Goal: Task Accomplishment & Management: Use online tool/utility

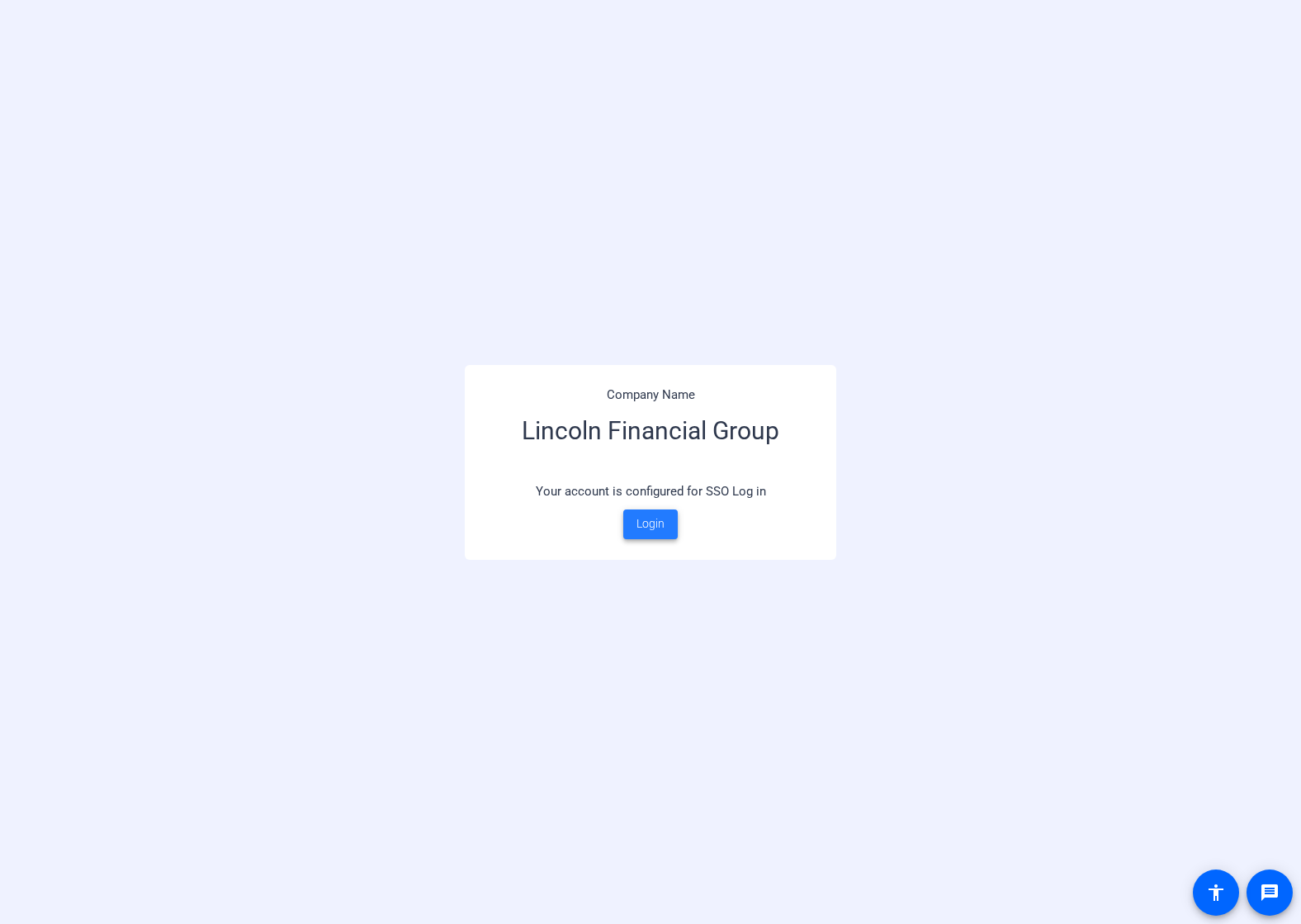
click at [638, 518] on span "Login" at bounding box center [650, 524] width 28 height 18
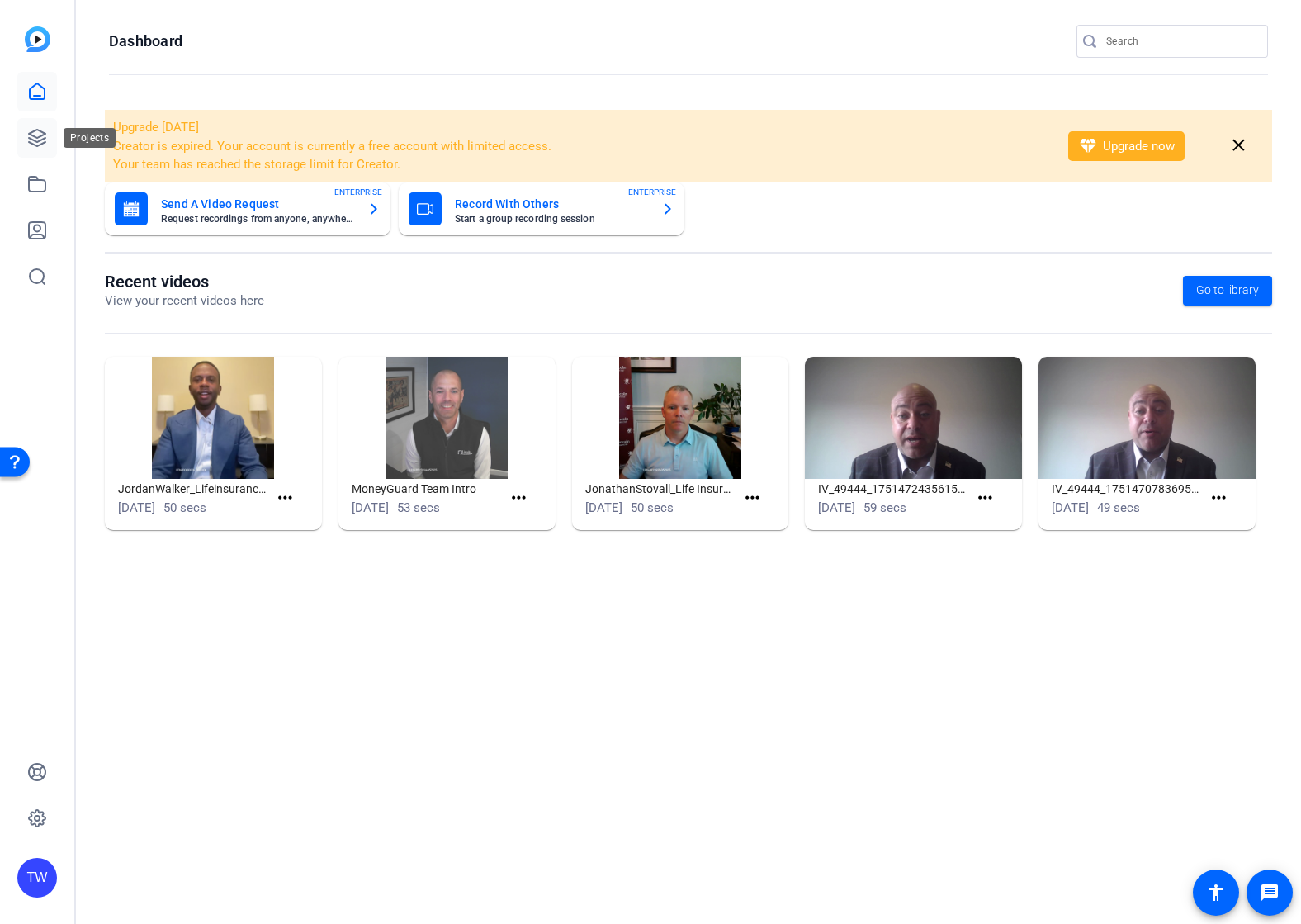
click at [33, 130] on icon at bounding box center [37, 138] width 20 height 20
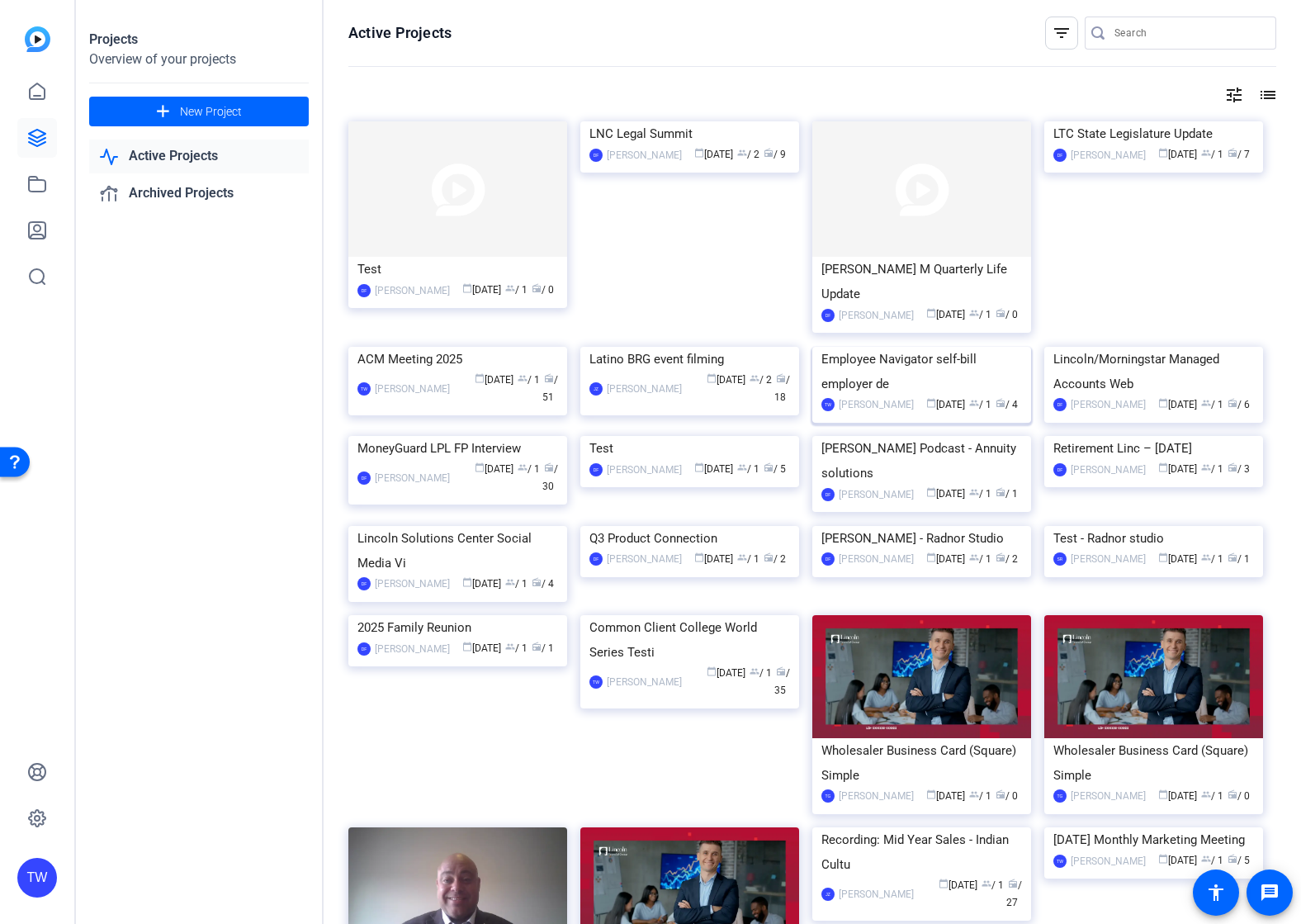
click at [982, 346] on img at bounding box center [922, 346] width 218 height 0
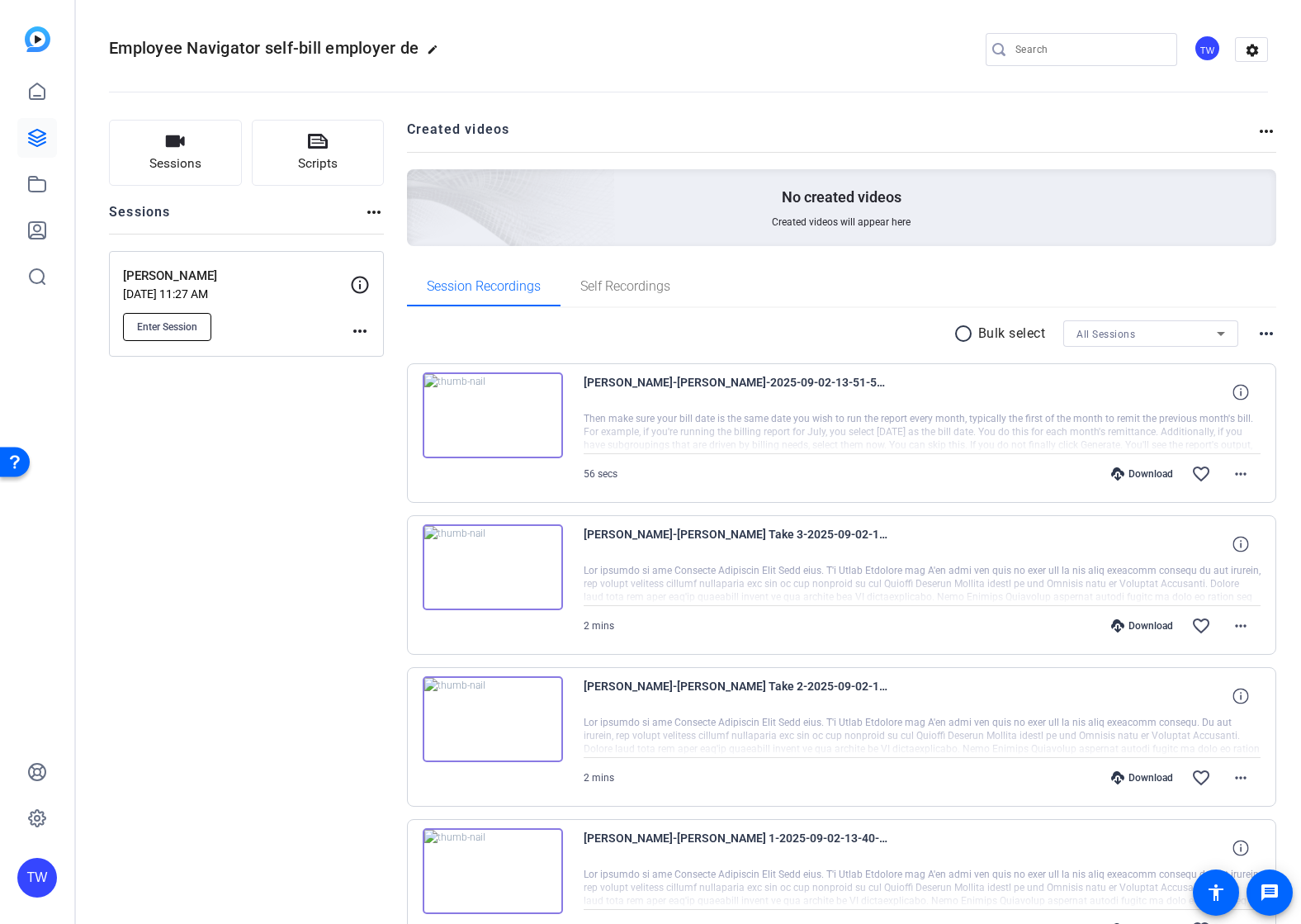
click at [168, 326] on span "Enter Session" at bounding box center [167, 327] width 60 height 13
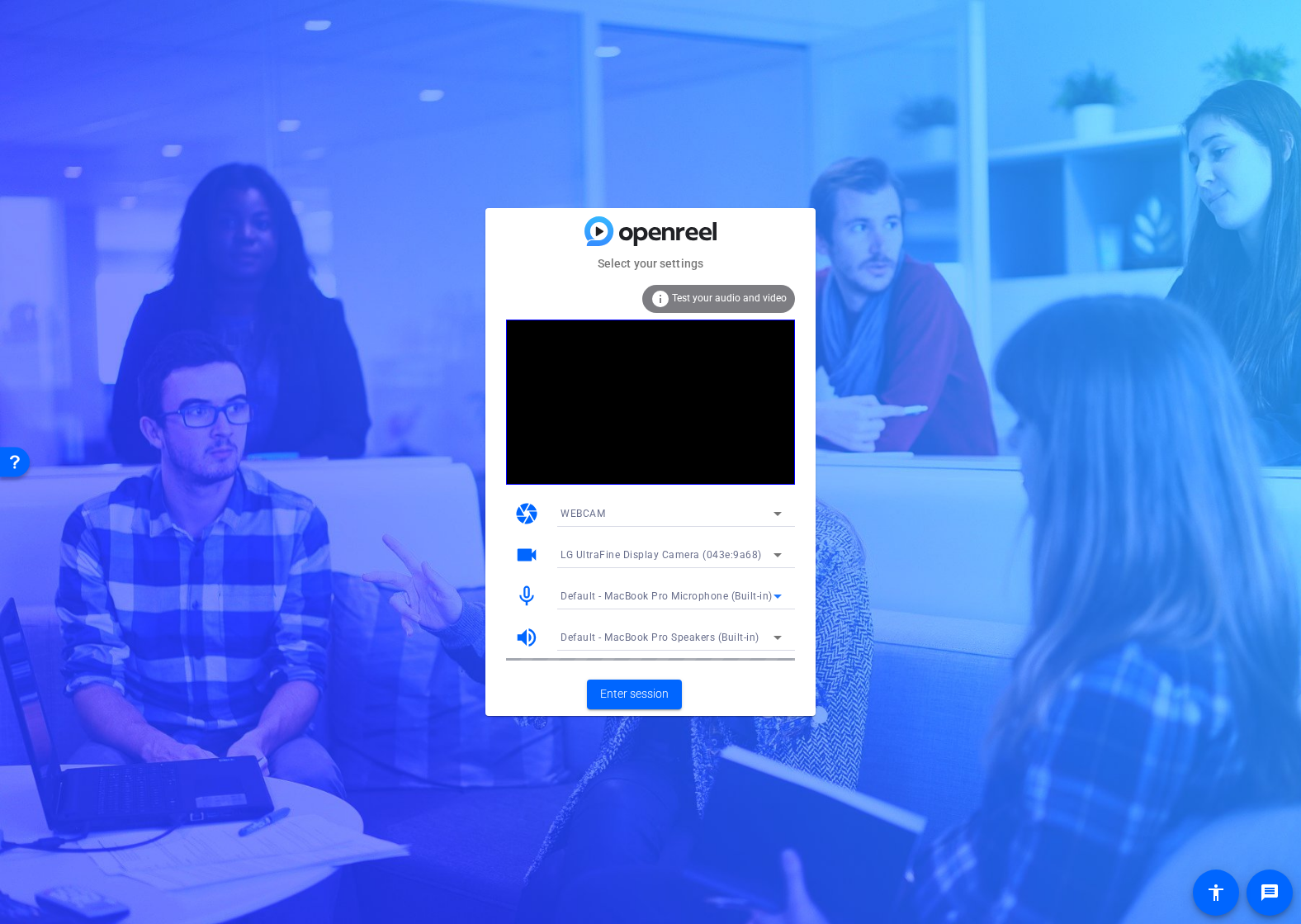
click at [648, 599] on span "Default - MacBook Pro Microphone (Built-in)" at bounding box center [667, 596] width 212 height 12
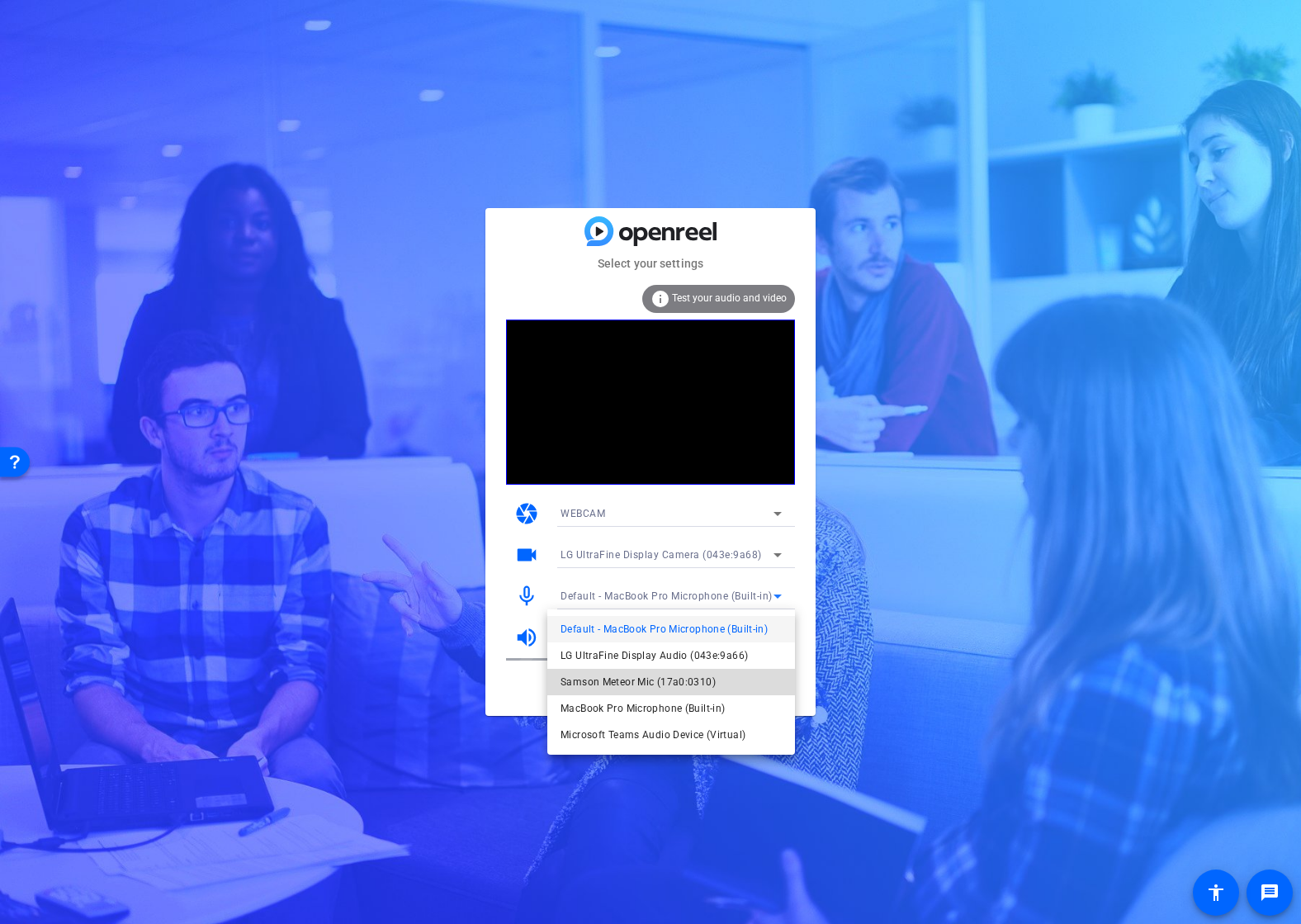
click at [637, 674] on span "Samson Meteor Mic (17a0:0310)" at bounding box center [638, 682] width 155 height 20
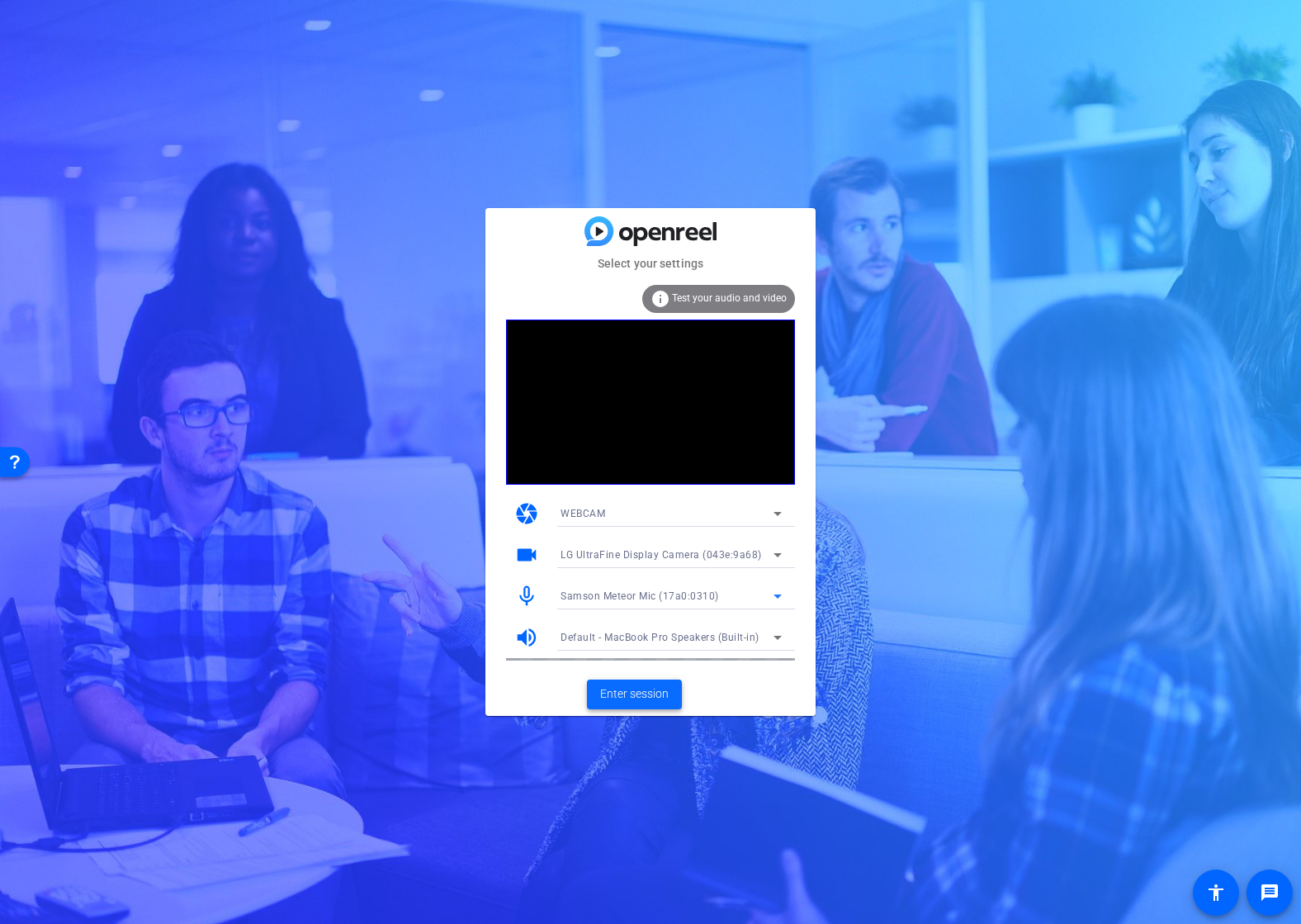
click at [637, 697] on span "Enter session" at bounding box center [634, 694] width 68 height 18
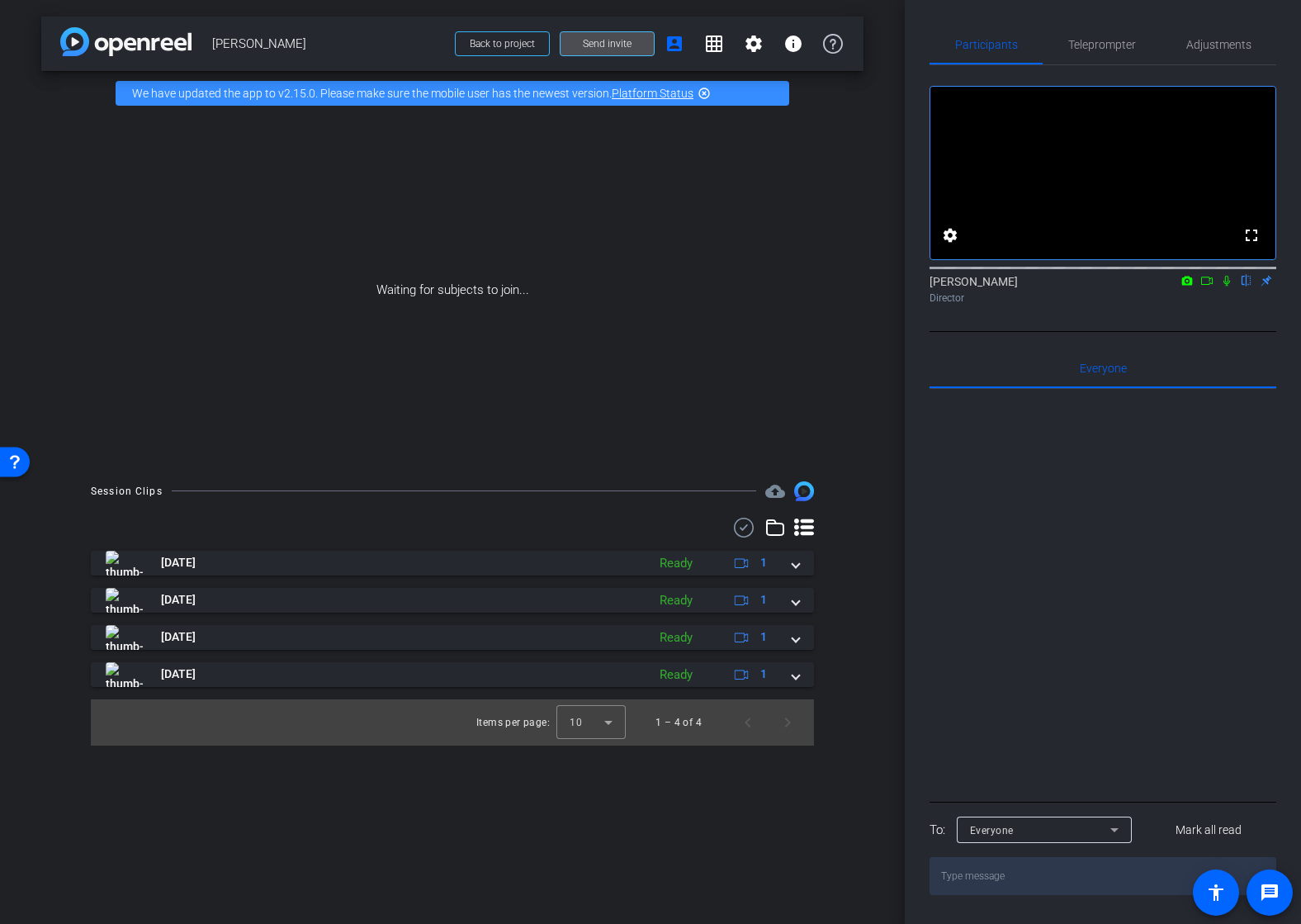
click at [609, 43] on span "Send invite" at bounding box center [607, 44] width 49 height 13
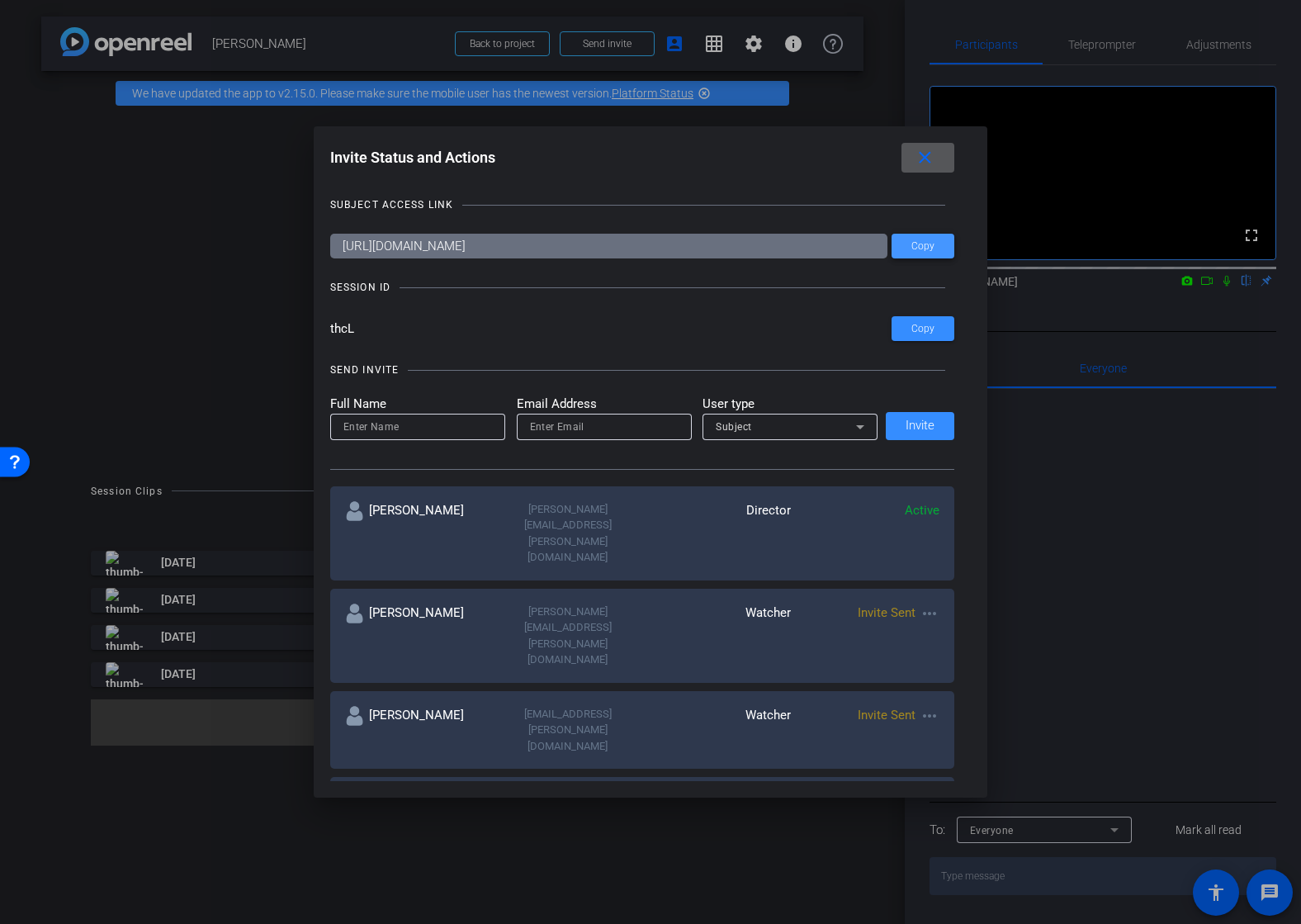
click at [926, 247] on span "Copy" at bounding box center [922, 246] width 23 height 13
drag, startPoint x: 331, startPoint y: 204, endPoint x: 454, endPoint y: 223, distance: 124.5
click at [453, 206] on div "SUBJECT ACCESS LINK" at bounding box center [642, 205] width 625 height 17
copy div "SUBJECT ACCESS LINK"
click at [358, 285] on div "SESSION ID" at bounding box center [360, 287] width 60 height 17
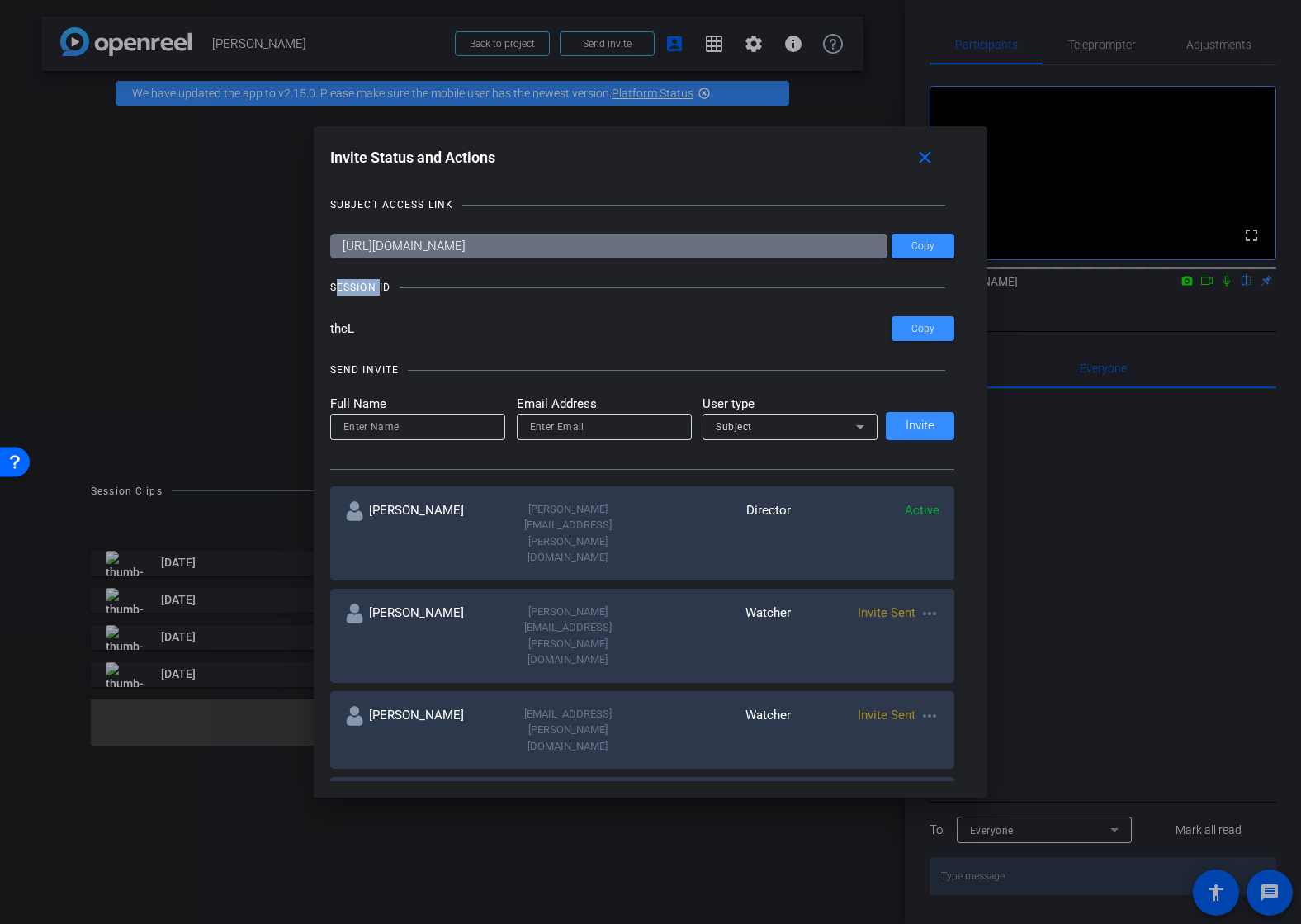
click at [358, 285] on div "SESSION ID" at bounding box center [360, 287] width 60 height 17
drag, startPoint x: 390, startPoint y: 288, endPoint x: 333, endPoint y: 274, distance: 58.7
click at [333, 274] on div "SUBJECT ACCESS LINK https://capture.openreel.com/subject/MODE_OTP?otp=thcL Copy…" at bounding box center [651, 480] width 642 height 600
copy div "SESSION ID"
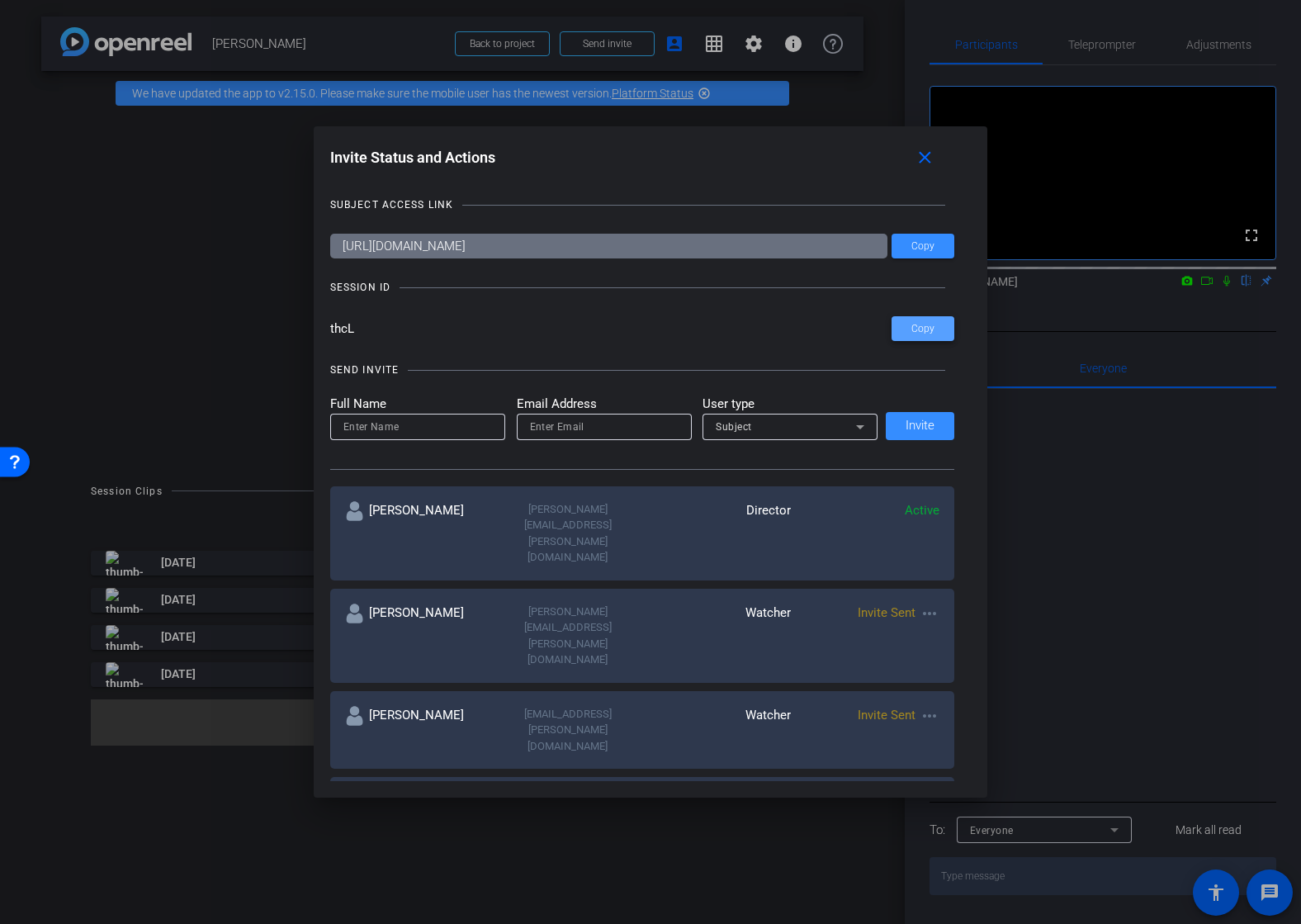
click at [923, 330] on span "Copy" at bounding box center [922, 329] width 23 height 13
copy div "SESSION ID"
click at [933, 604] on mat-icon "more_horiz" at bounding box center [930, 614] width 20 height 20
click at [949, 614] on span "Re-Send Invite" at bounding box center [994, 615] width 124 height 20
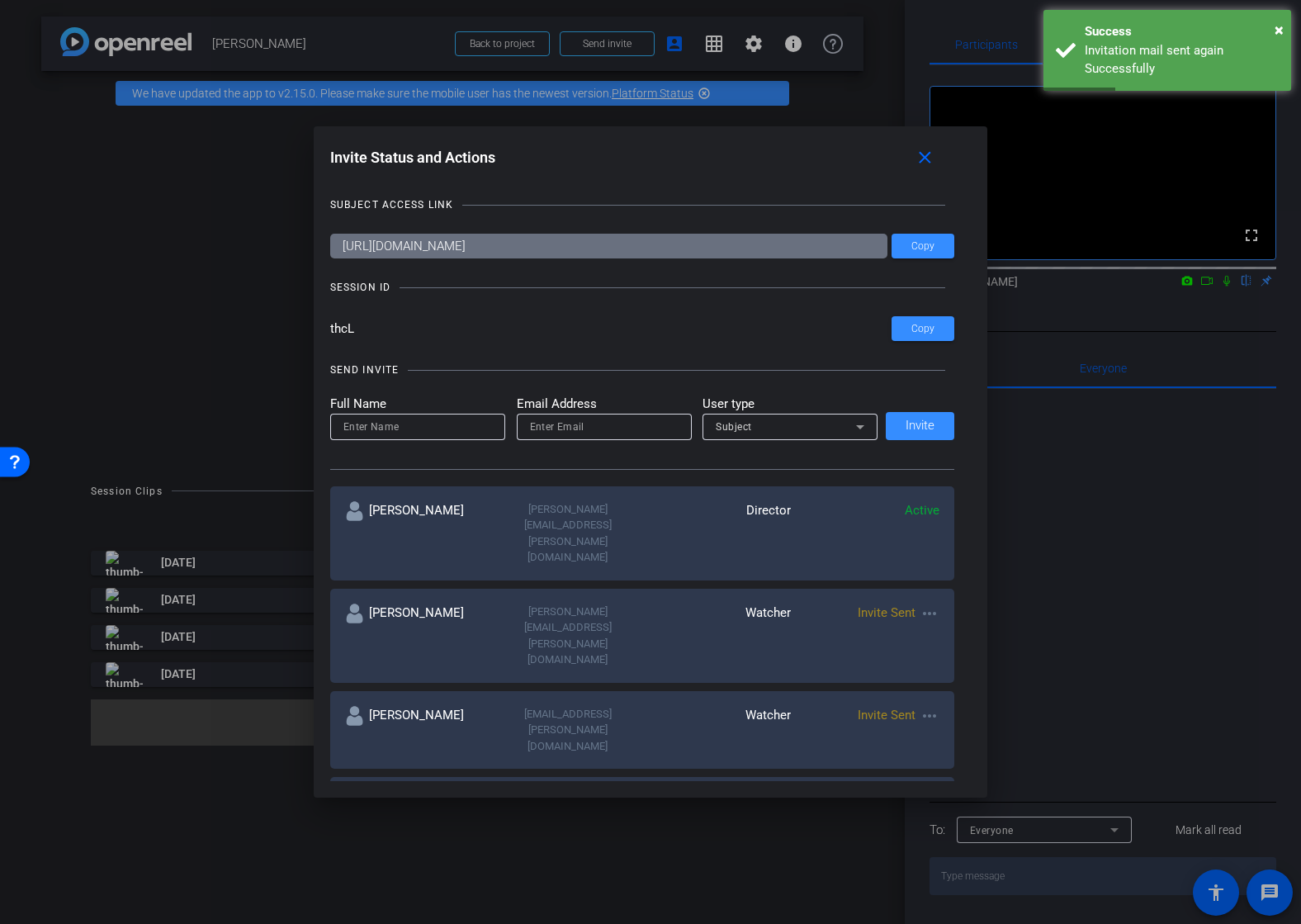
click at [931, 706] on mat-icon "more_horiz" at bounding box center [930, 716] width 20 height 20
click at [954, 674] on span "Re-Send Invite" at bounding box center [994, 673] width 124 height 20
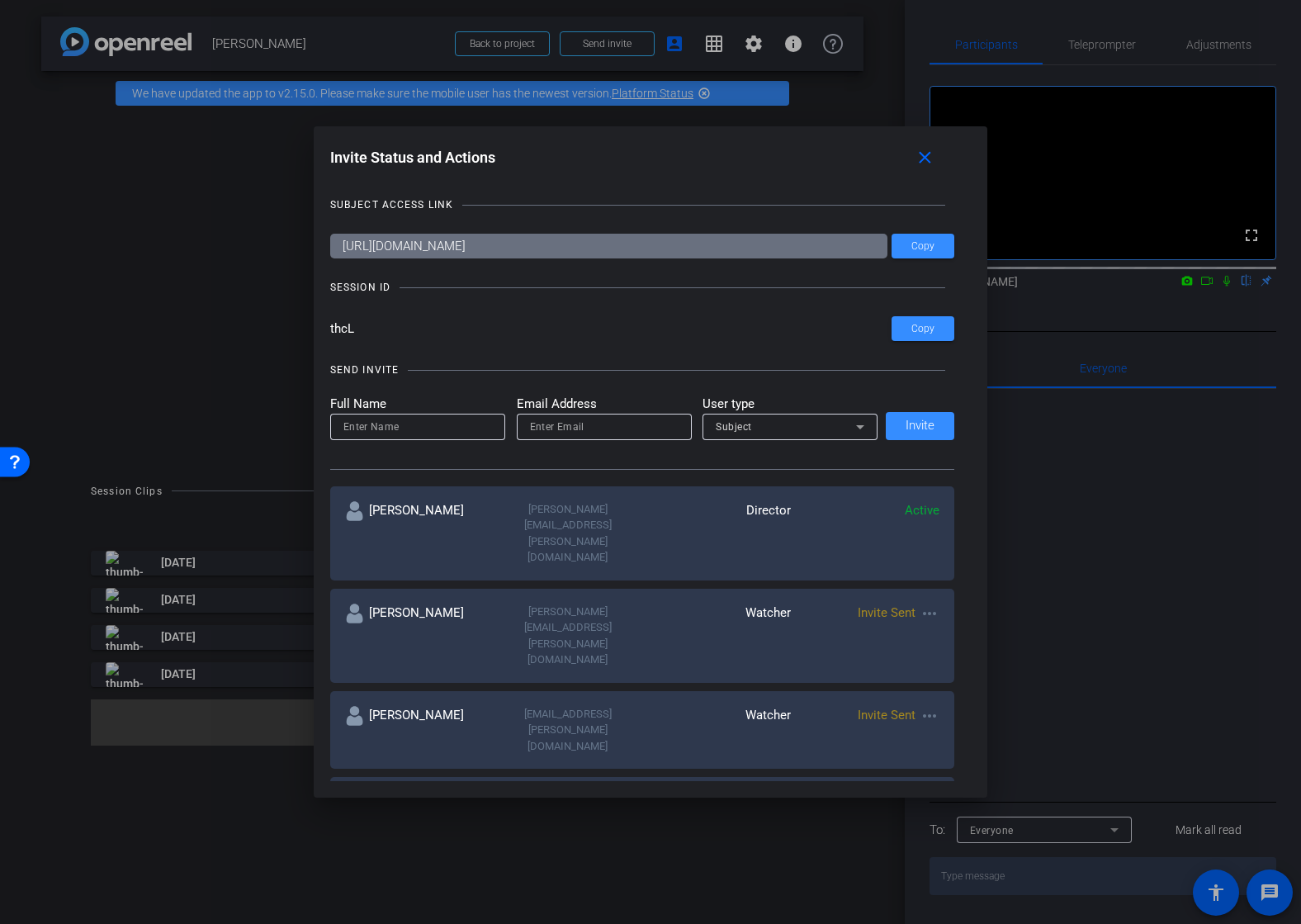
click at [497, 42] on div at bounding box center [650, 462] width 1301 height 924
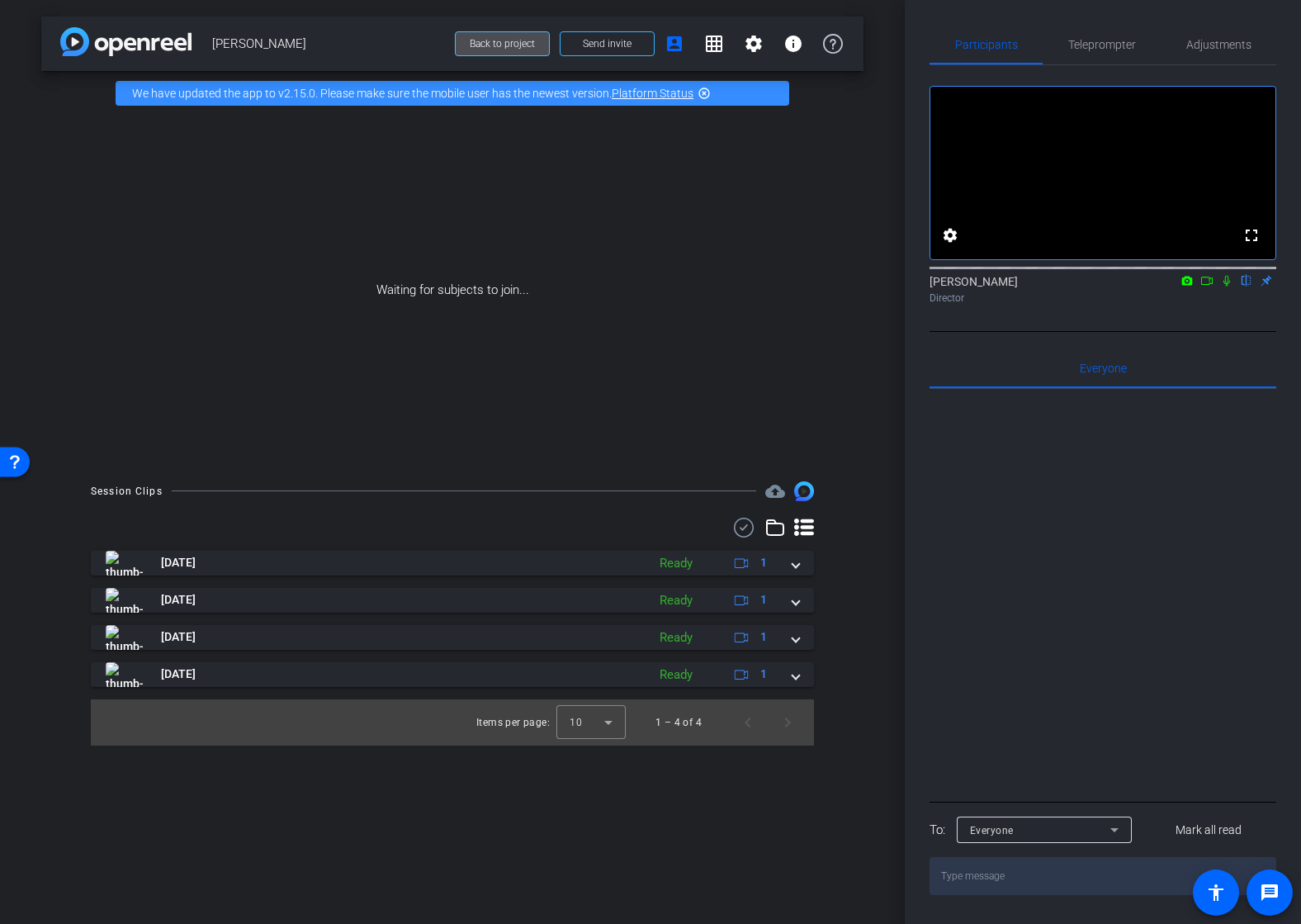
click at [499, 41] on span "Back to project" at bounding box center [502, 44] width 65 height 12
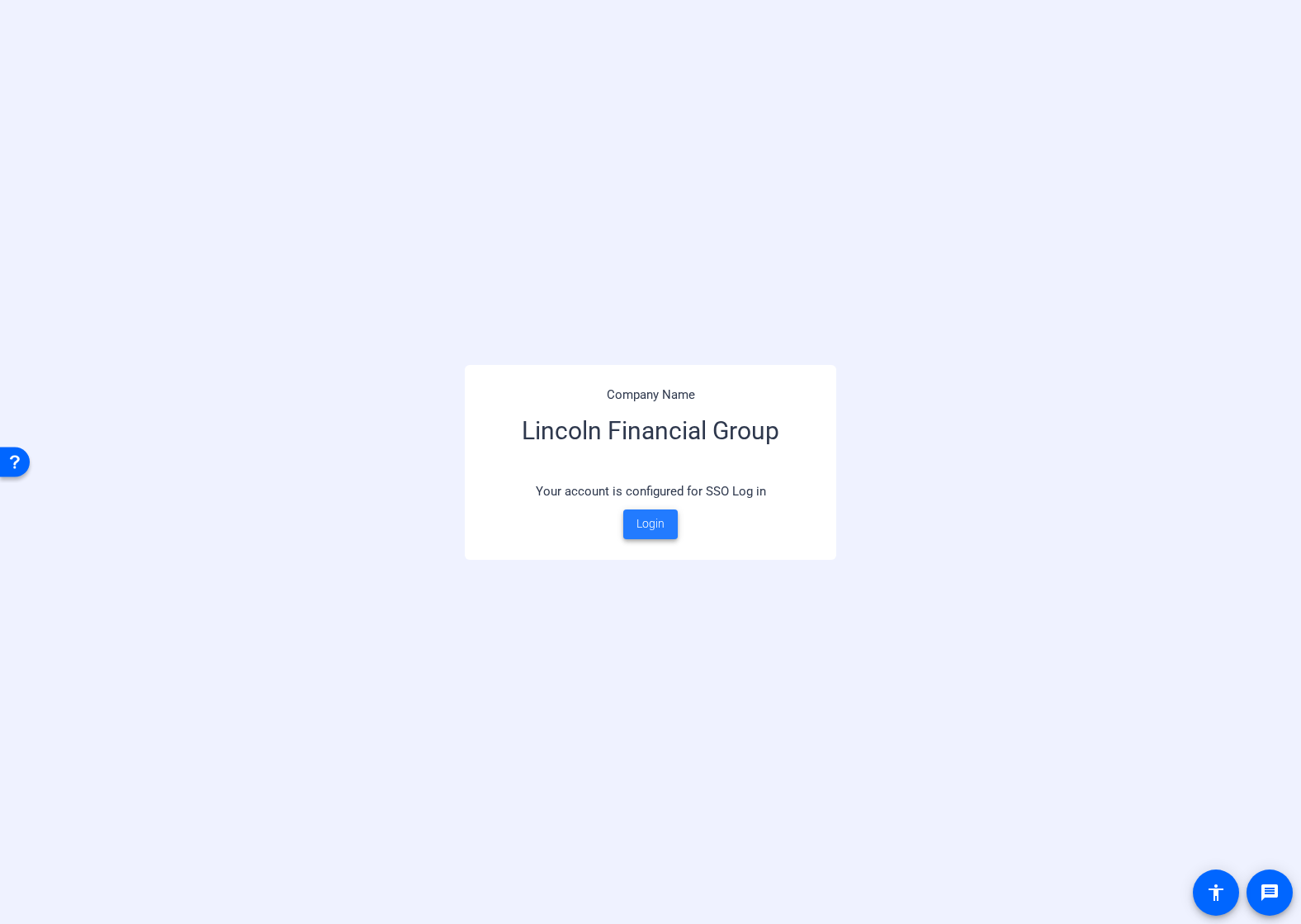
click at [649, 526] on span "Login" at bounding box center [650, 524] width 28 height 18
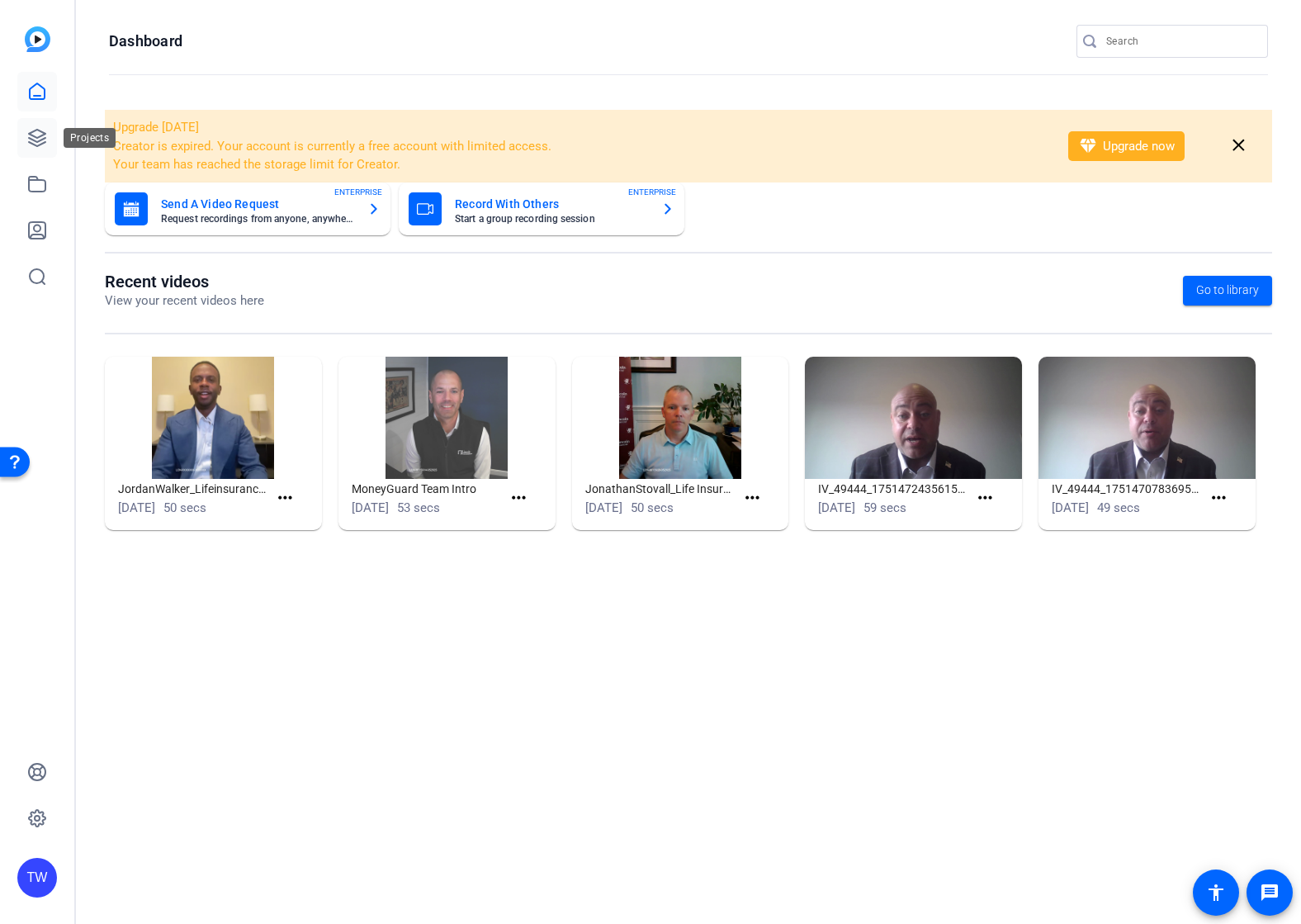
click at [40, 137] on icon at bounding box center [37, 138] width 20 height 20
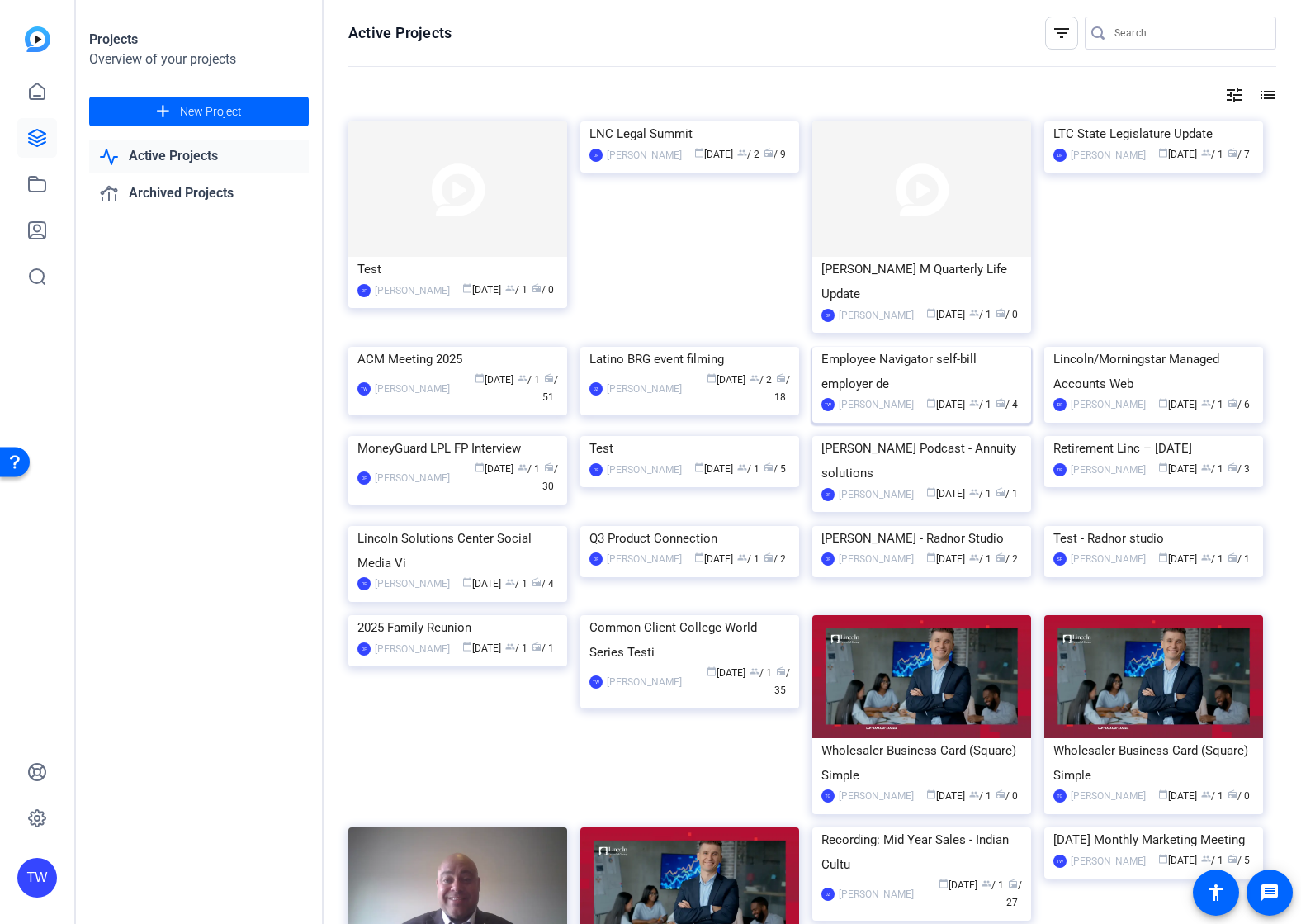
click at [983, 346] on img at bounding box center [922, 346] width 218 height 0
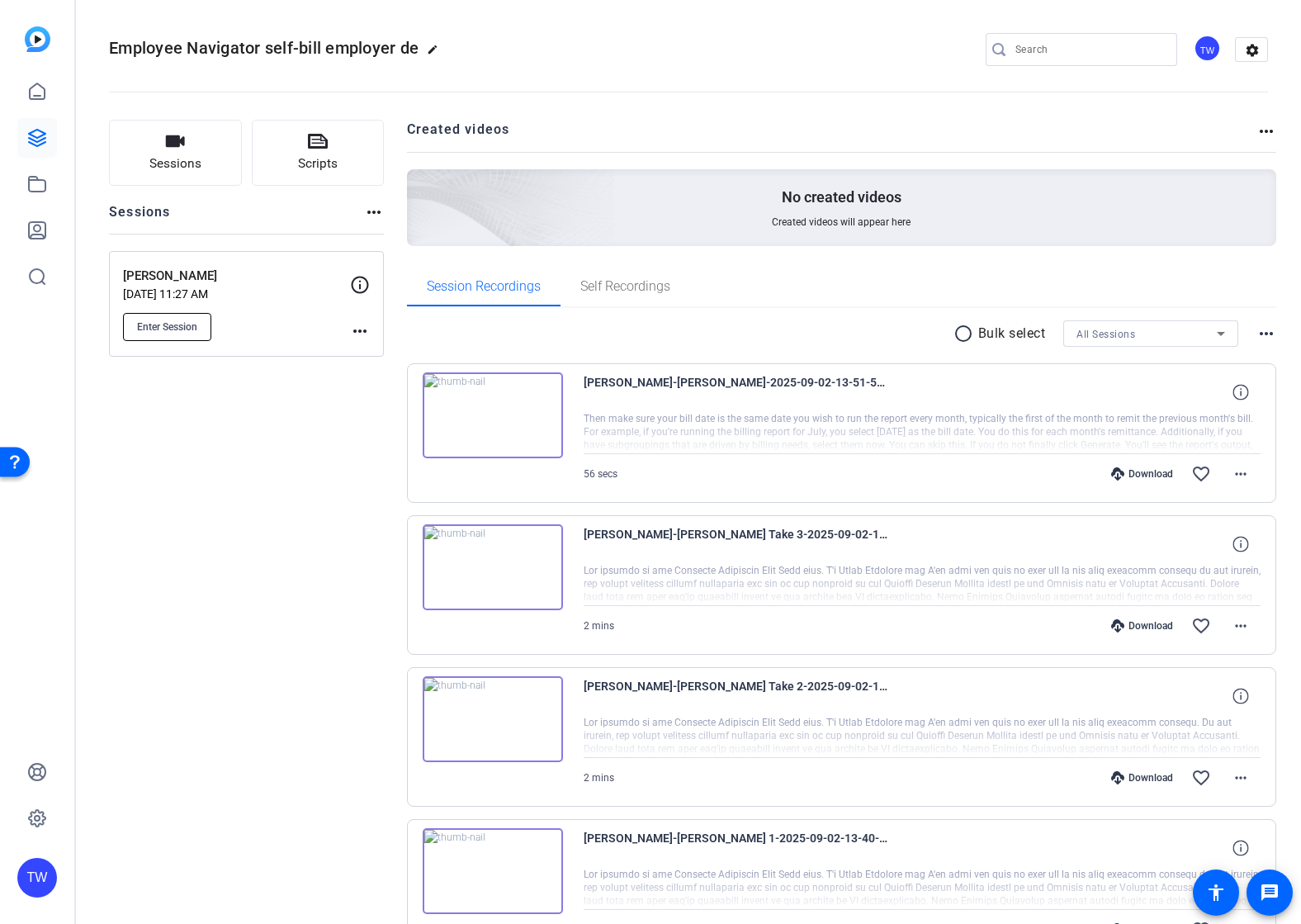
click at [177, 330] on span "Enter Session" at bounding box center [167, 327] width 60 height 13
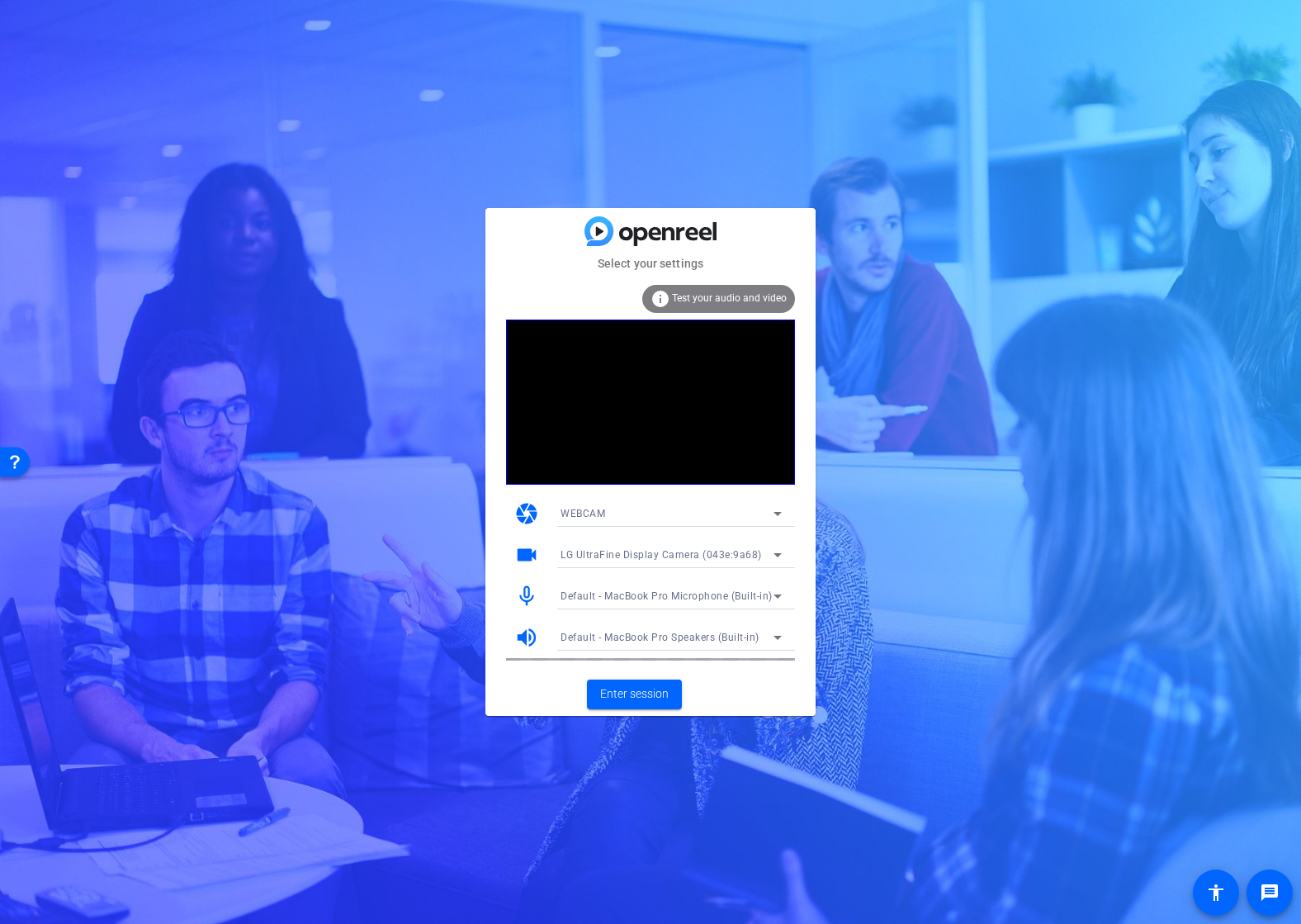
click at [668, 598] on span "Default - MacBook Pro Microphone (Built-in)" at bounding box center [667, 596] width 212 height 12
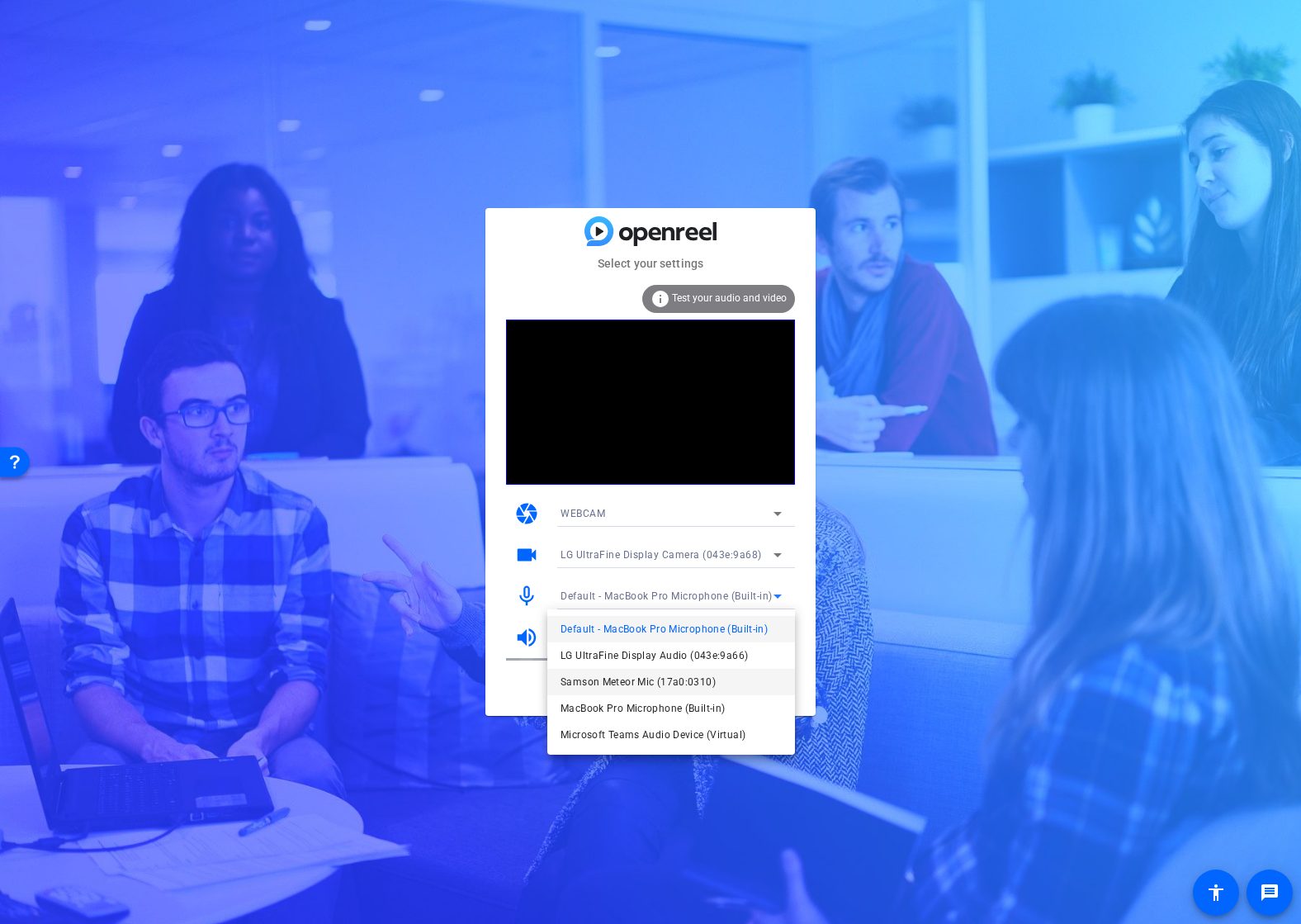
click at [632, 676] on span "Samson Meteor Mic (17a0:0310)" at bounding box center [638, 682] width 155 height 20
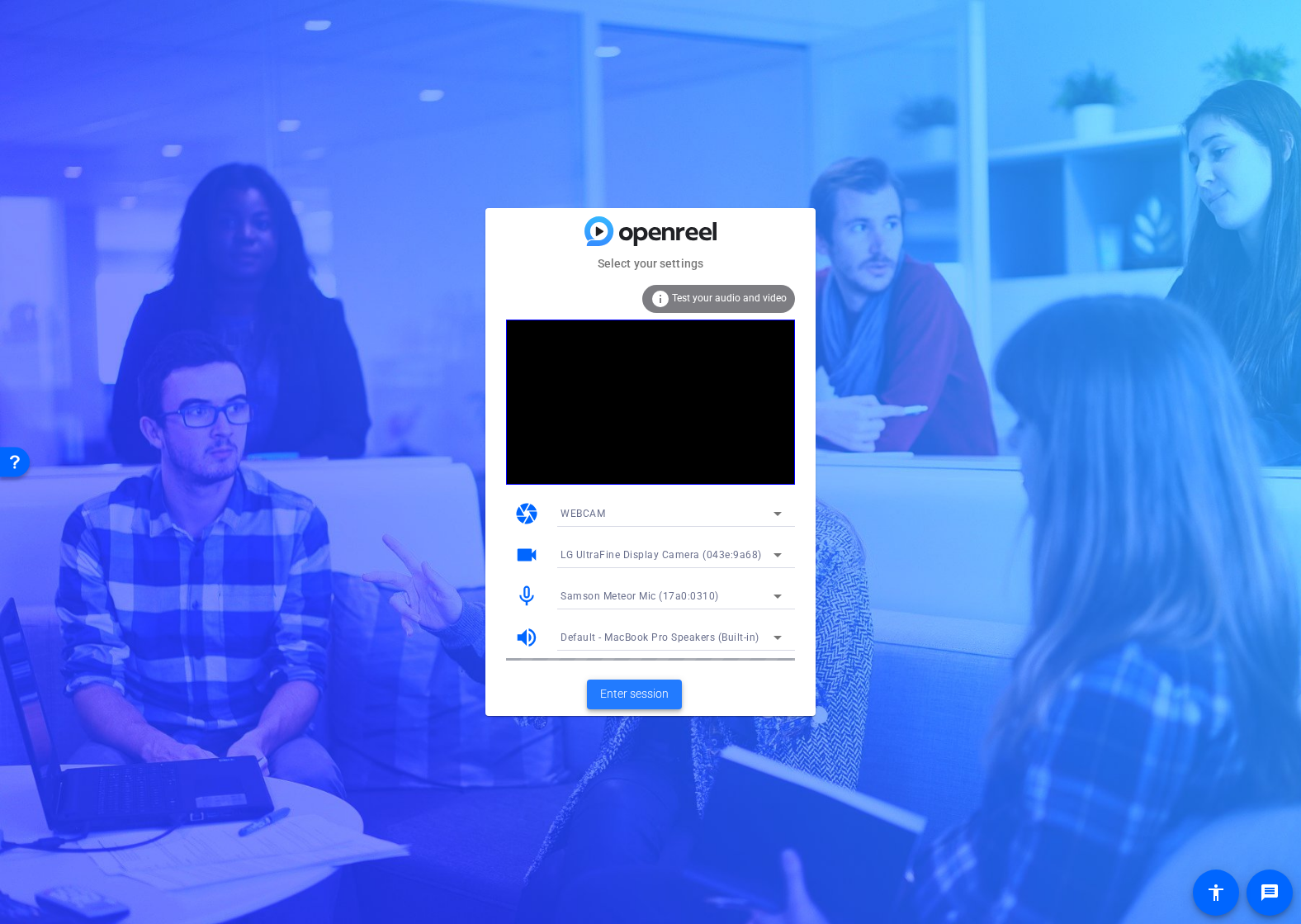
click at [646, 694] on span "Enter session" at bounding box center [634, 694] width 68 height 18
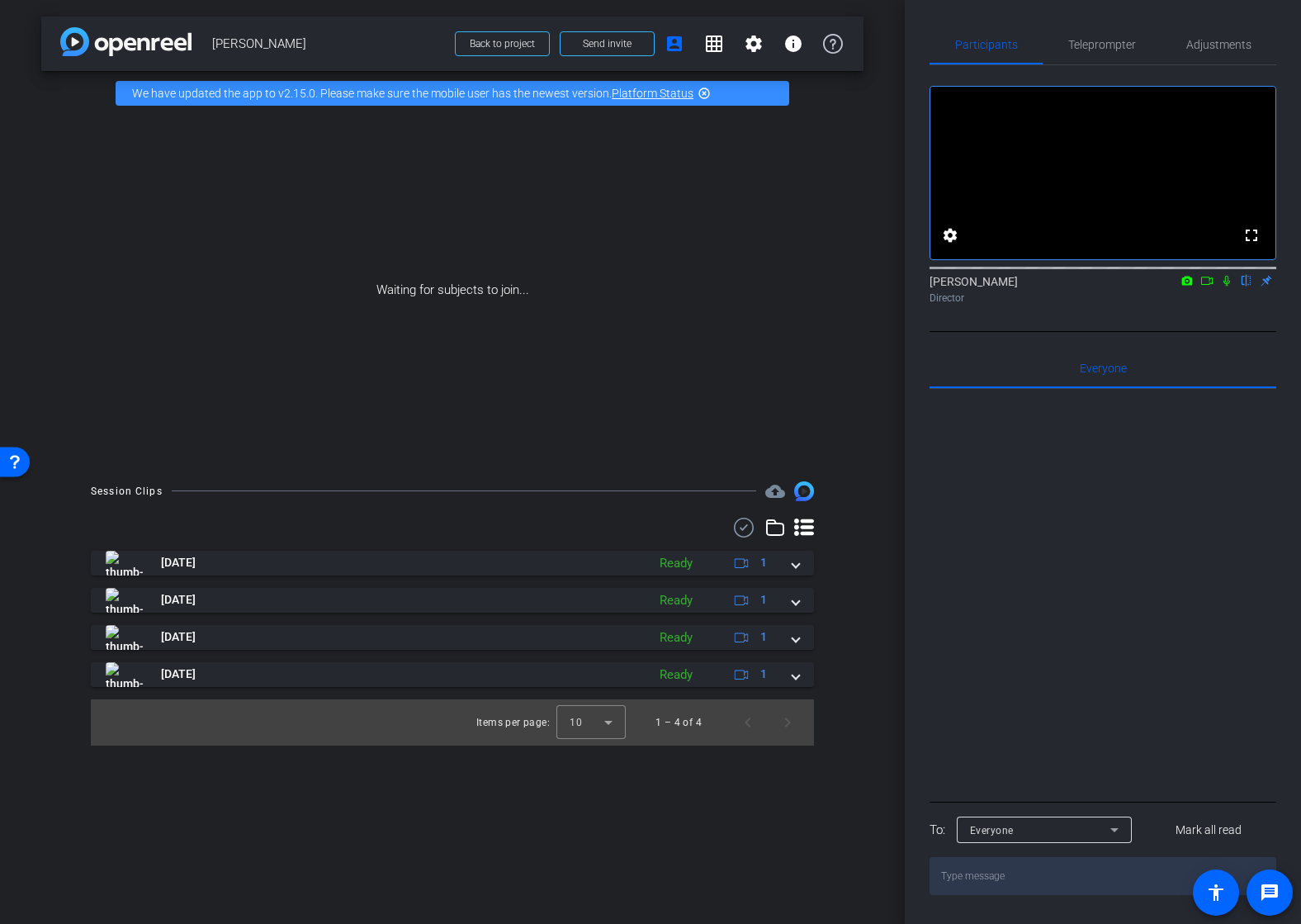
click at [960, 518] on div at bounding box center [1103, 593] width 347 height 409
click at [1123, 51] on span "Teleprompter" at bounding box center [1102, 44] width 67 height 40
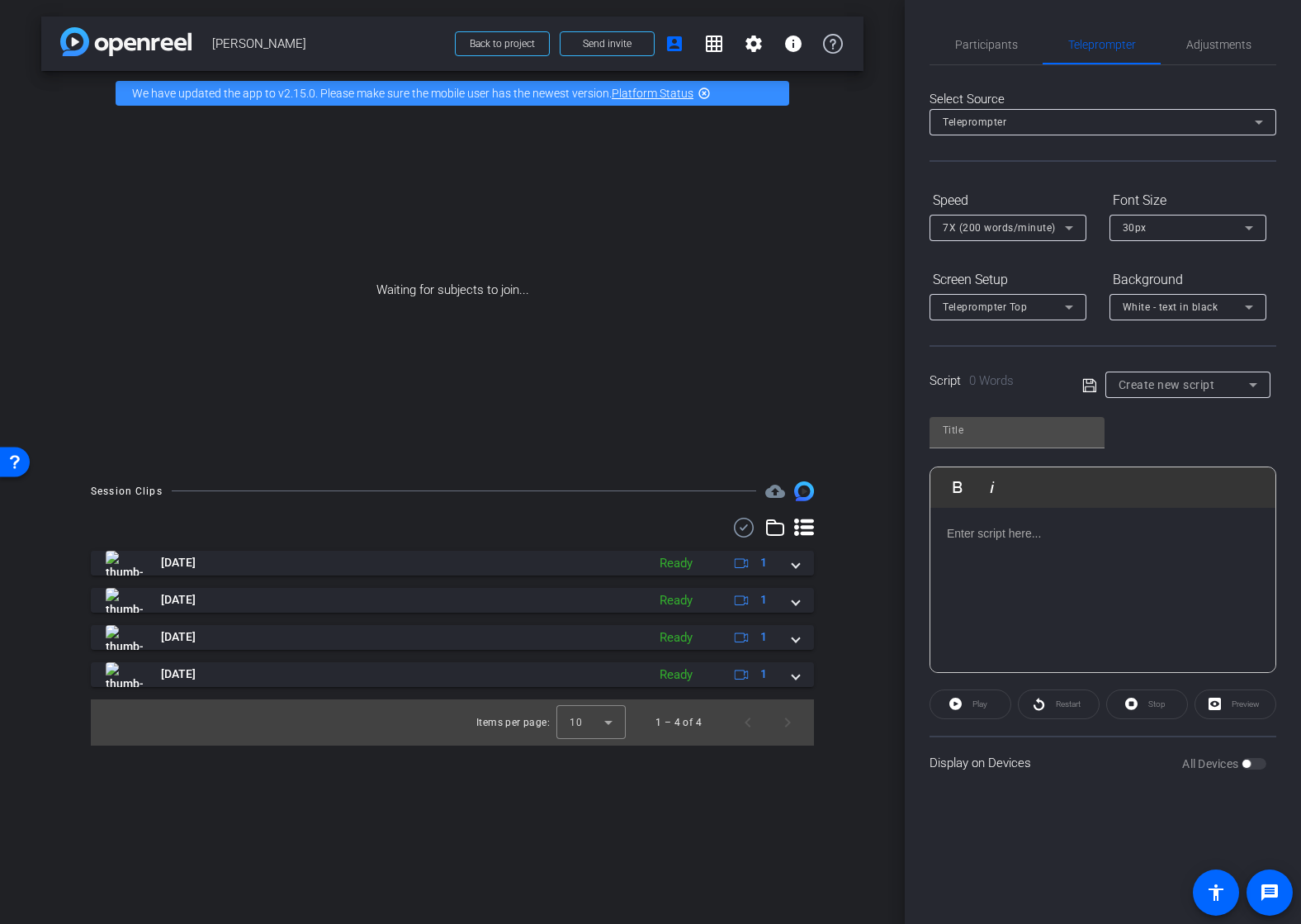
click at [991, 533] on p at bounding box center [1103, 534] width 312 height 19
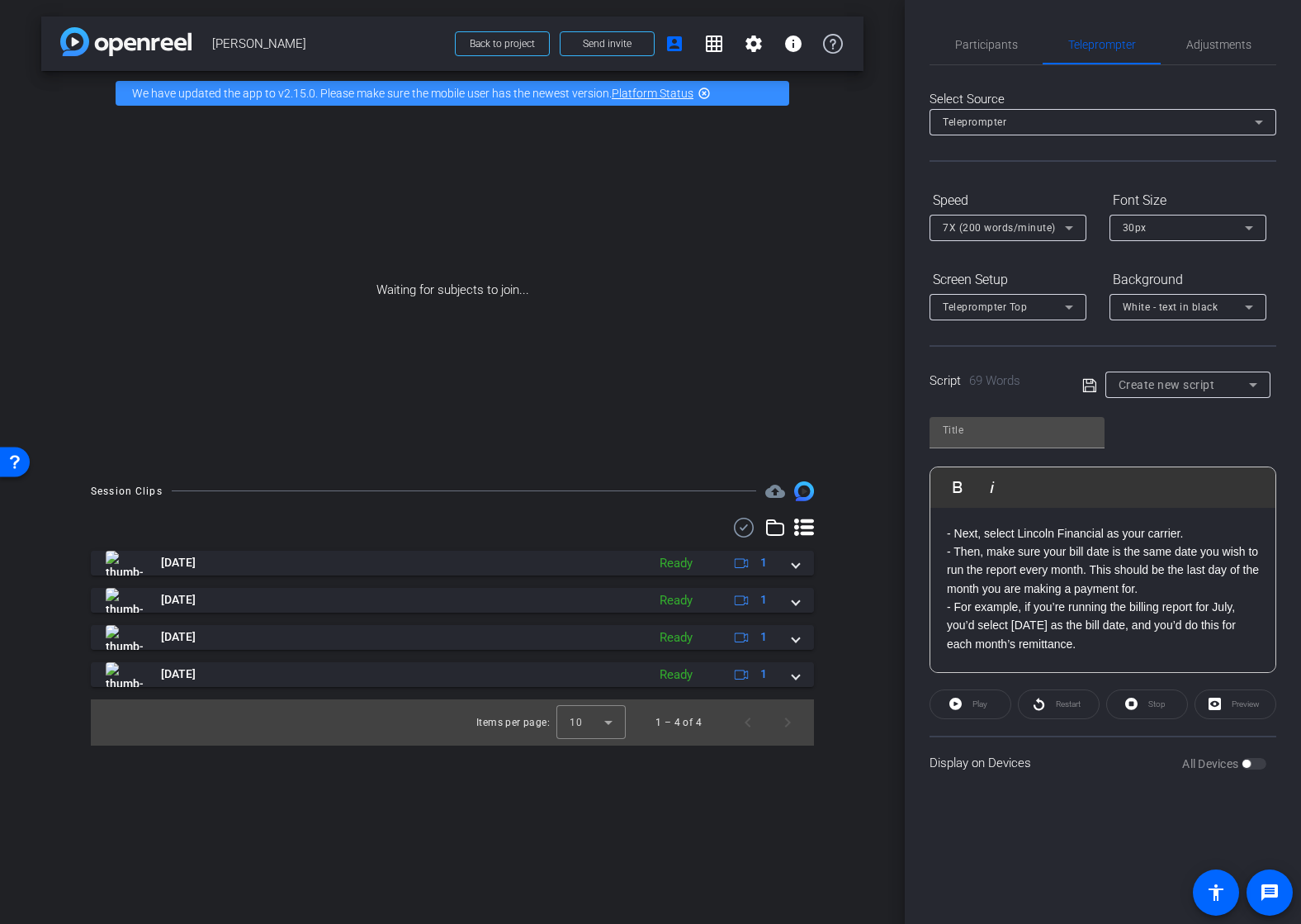
scroll to position [4154, 2]
click at [991, 433] on input "text" at bounding box center [1017, 430] width 148 height 20
click at [968, 434] on input "text" at bounding box center [1017, 430] width 148 height 20
type input "[PERSON_NAME] Script Pickup"
click at [1086, 384] on icon at bounding box center [1090, 386] width 15 height 20
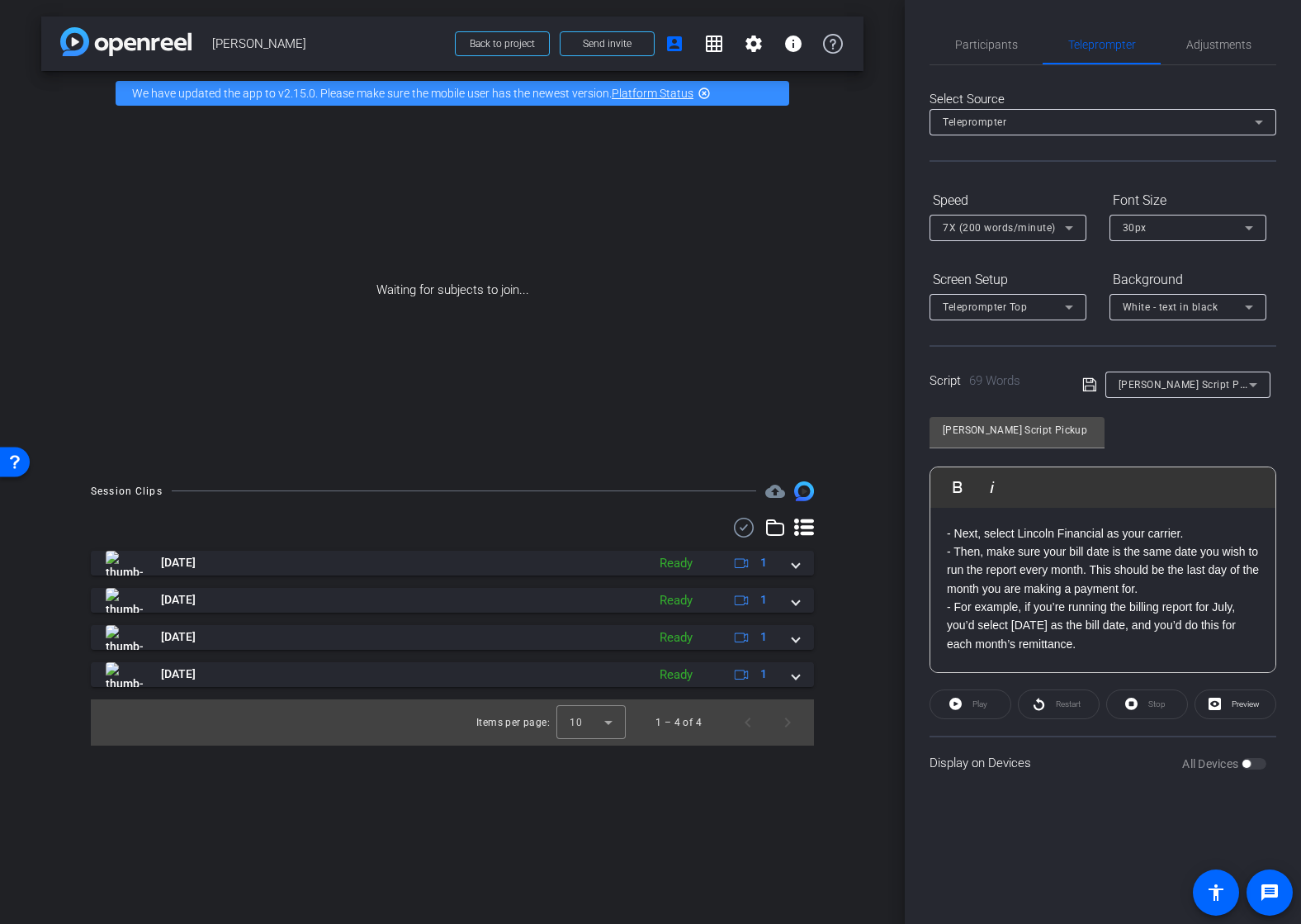
click at [1089, 383] on icon at bounding box center [1090, 385] width 15 height 20
click at [755, 45] on mat-icon "settings" at bounding box center [754, 44] width 20 height 20
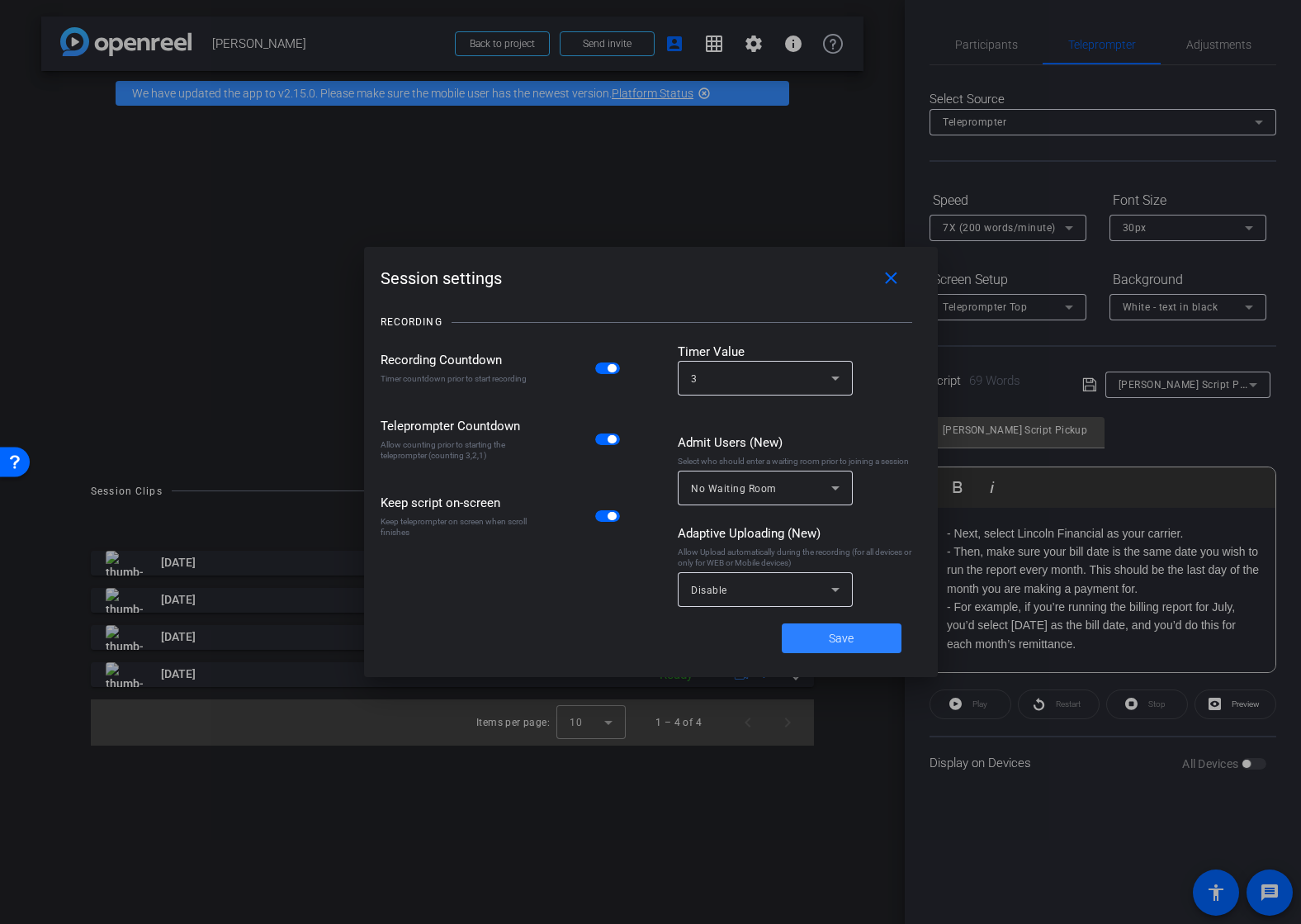
click at [868, 635] on span at bounding box center [841, 637] width 120 height 40
